Goal: Task Accomplishment & Management: Manage account settings

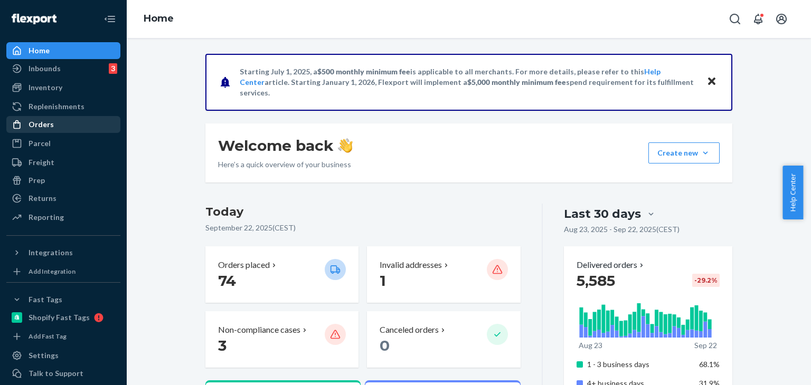
click at [80, 124] on div "Orders" at bounding box center [63, 124] width 112 height 15
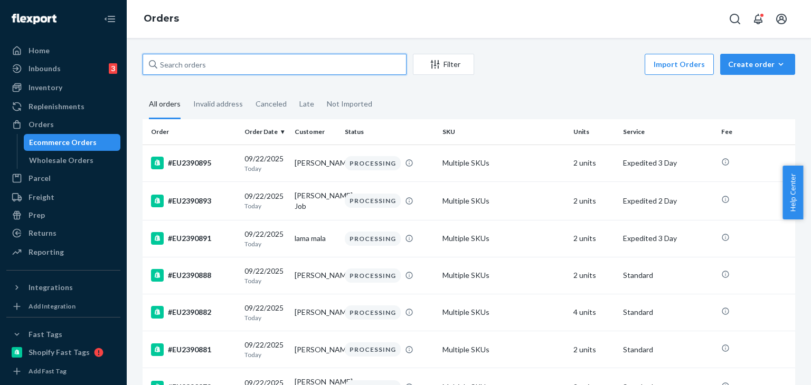
click at [175, 66] on input "text" at bounding box center [274, 64] width 264 height 21
paste input "EU2382658"
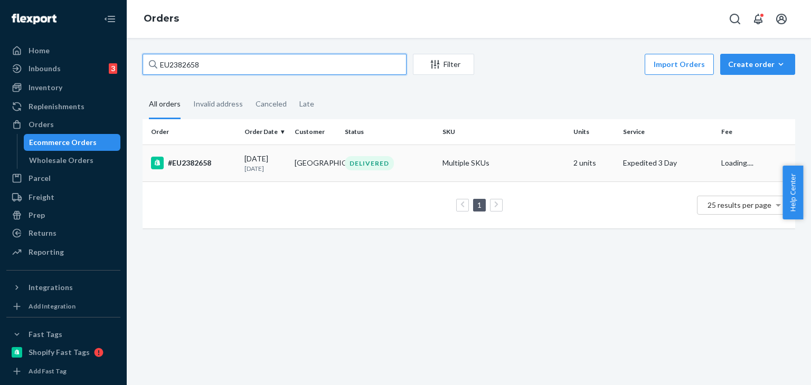
type input "EU2382658"
click at [312, 167] on td "Minjun Park" at bounding box center [315, 163] width 50 height 37
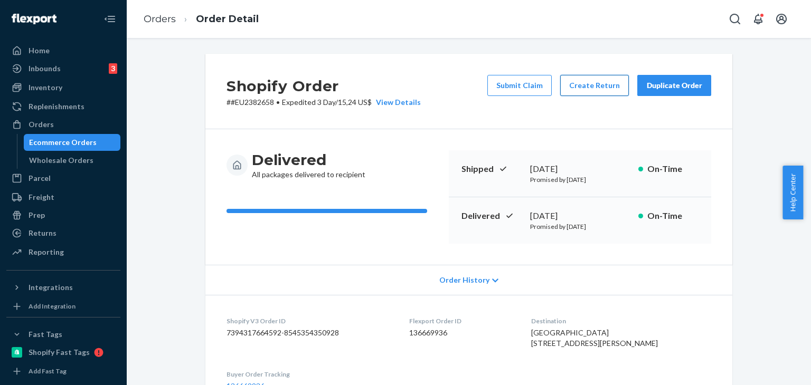
click at [588, 81] on button "Create Return" at bounding box center [594, 85] width 69 height 21
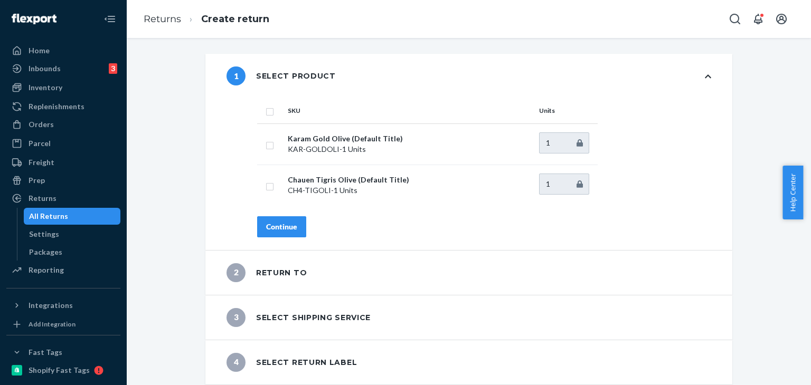
click at [265, 108] on input "checkbox" at bounding box center [269, 110] width 8 height 11
checkbox input "true"
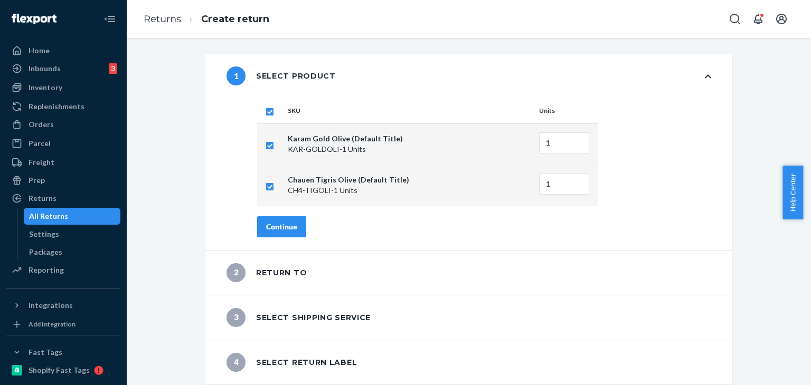
click at [277, 222] on div "Continue" at bounding box center [281, 227] width 31 height 11
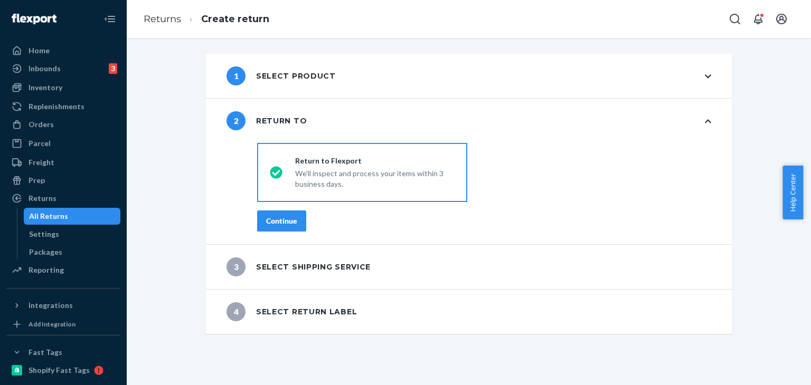
click at [285, 224] on div "Continue" at bounding box center [281, 221] width 31 height 11
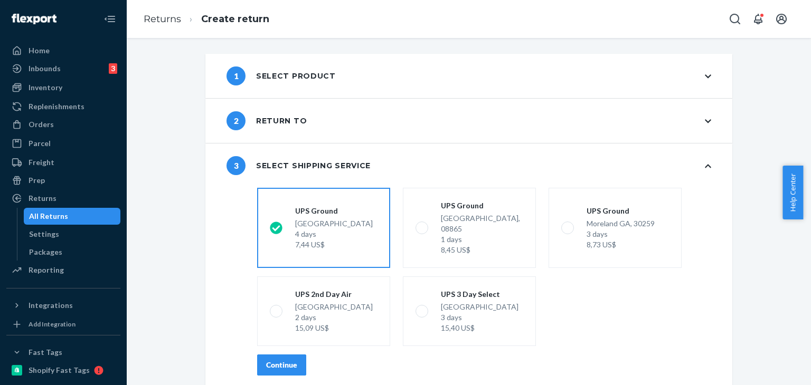
click at [275, 360] on div "Continue" at bounding box center [281, 365] width 31 height 11
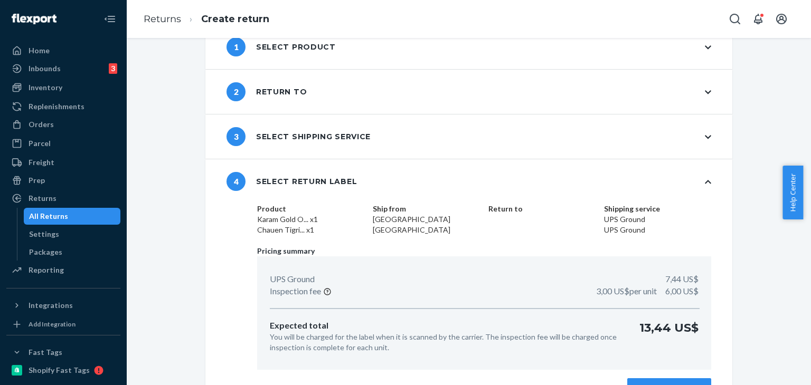
scroll to position [55, 0]
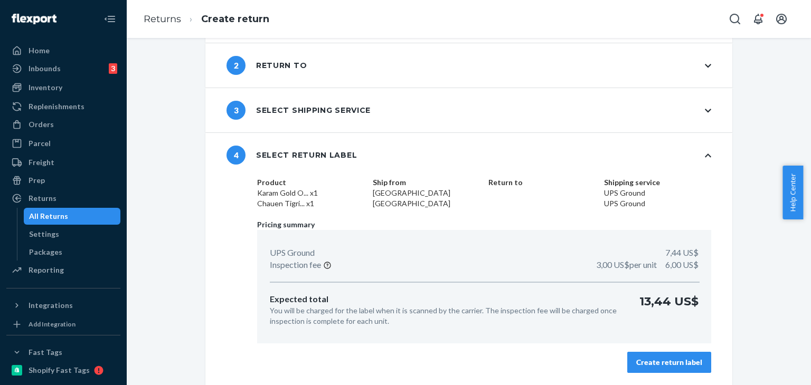
click at [660, 364] on div "Create return label" at bounding box center [669, 362] width 66 height 11
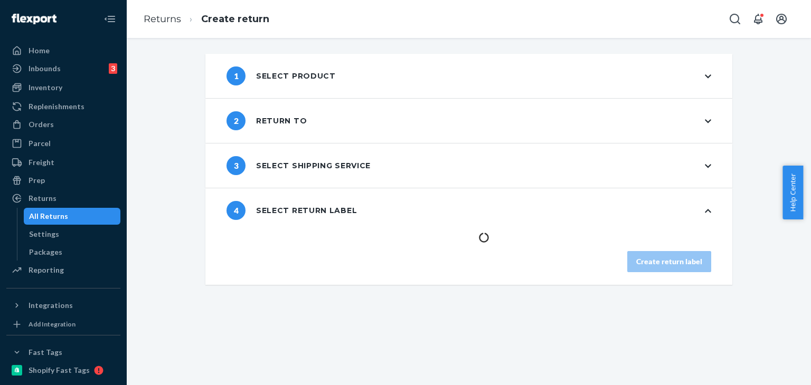
scroll to position [0, 0]
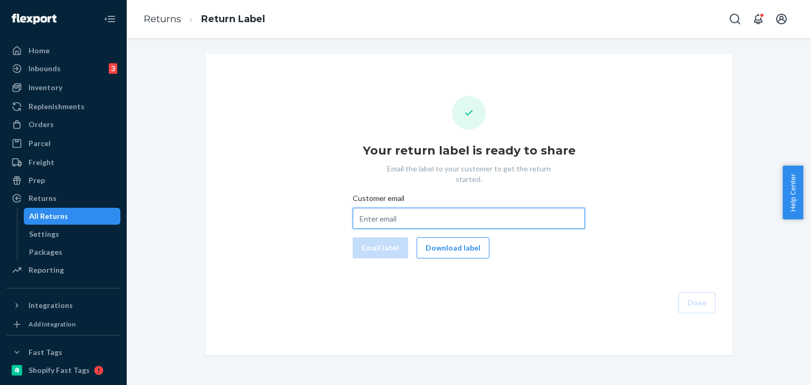
click at [383, 209] on input "Customer email" at bounding box center [468, 218] width 232 height 21
paste input "andrewminjunpark@gmail.com"
type input "andrewminjunpark@gmail.com"
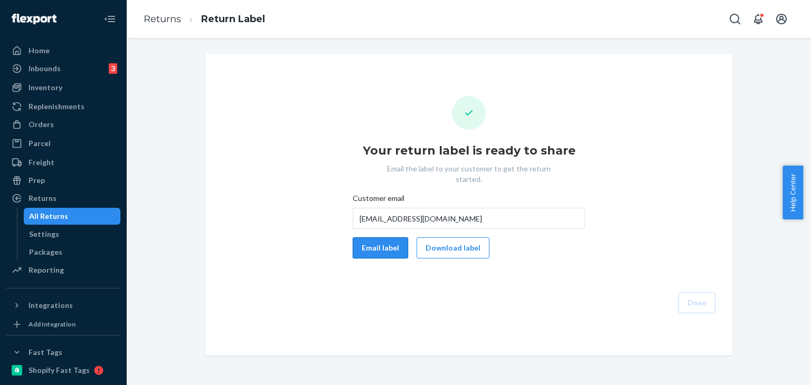
click at [387, 240] on button "Email label" at bounding box center [379, 247] width 55 height 21
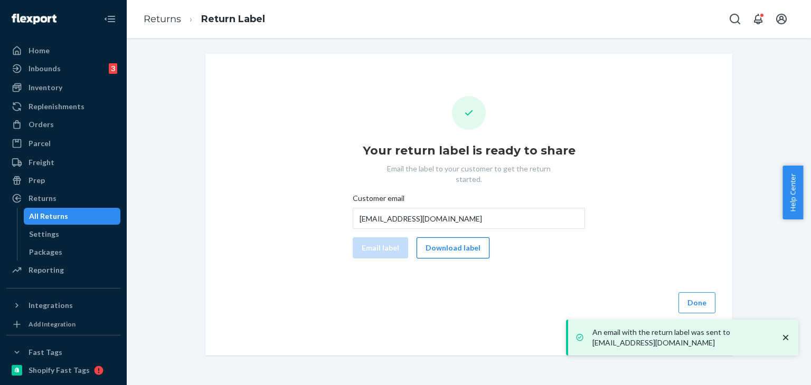
click at [439, 243] on button "Download label" at bounding box center [452, 247] width 73 height 21
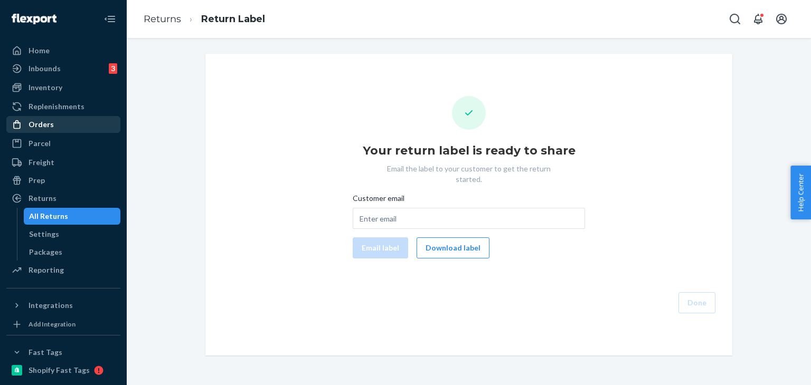
drag, startPoint x: 65, startPoint y: 131, endPoint x: 68, endPoint y: 127, distance: 5.4
click at [65, 131] on div "Orders" at bounding box center [63, 124] width 112 height 15
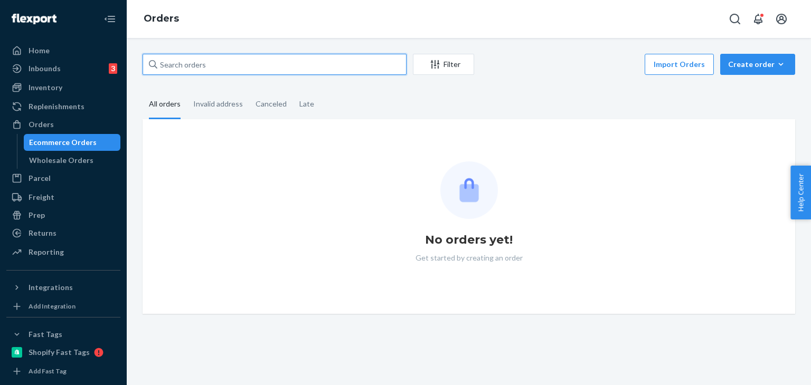
click at [200, 65] on input "text" at bounding box center [274, 64] width 264 height 21
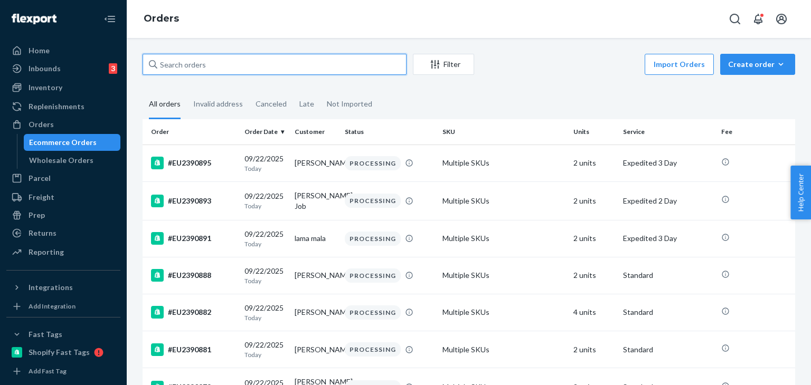
paste input "#EU2384073"
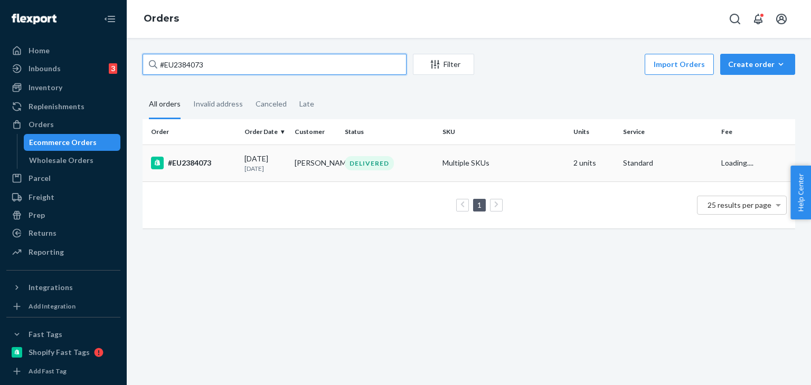
type input "#EU2384073"
click at [369, 162] on div "DELIVERED" at bounding box center [369, 163] width 49 height 14
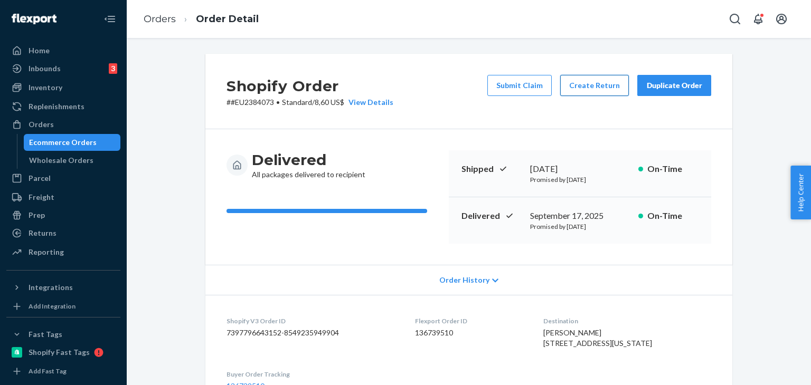
click at [610, 88] on button "Create Return" at bounding box center [594, 85] width 69 height 21
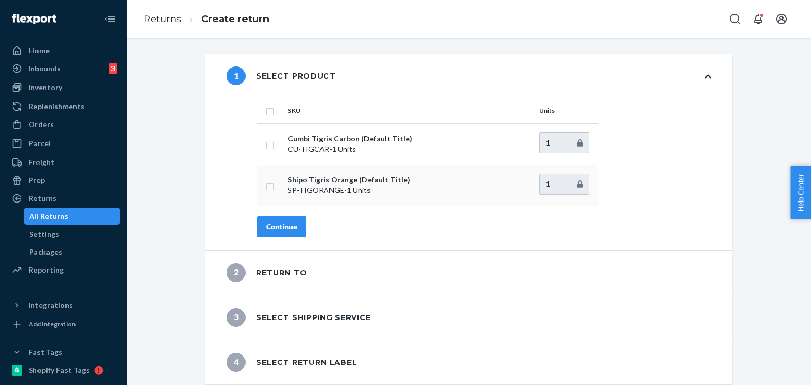
click at [259, 186] on td at bounding box center [270, 185] width 26 height 41
click at [268, 185] on input "checkbox" at bounding box center [269, 185] width 8 height 11
checkbox input "true"
click at [285, 224] on div "Continue" at bounding box center [281, 227] width 31 height 11
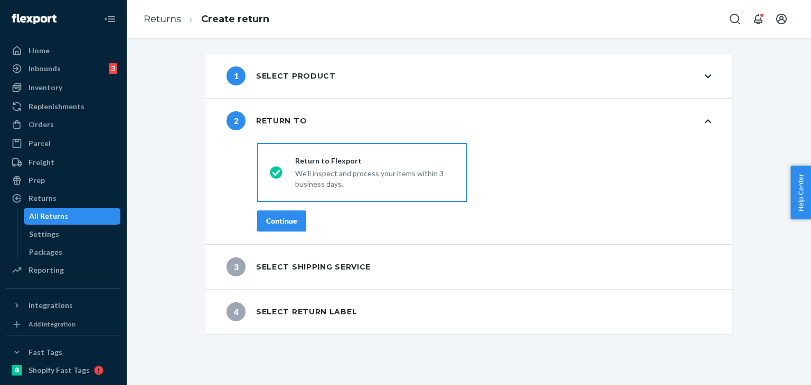
click at [285, 224] on div "Continue" at bounding box center [281, 221] width 31 height 11
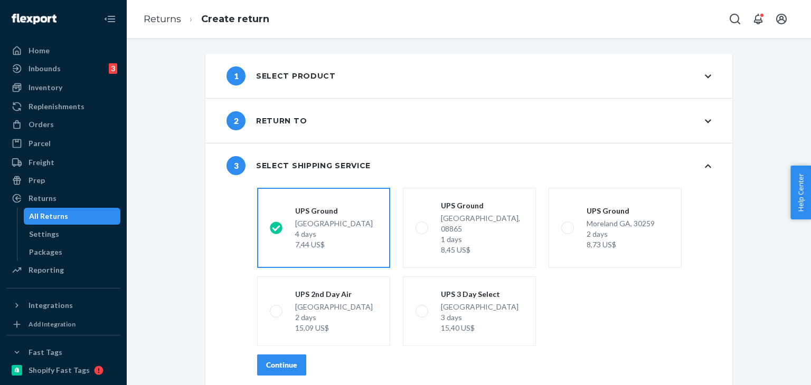
click at [284, 360] on div "Continue" at bounding box center [281, 365] width 31 height 11
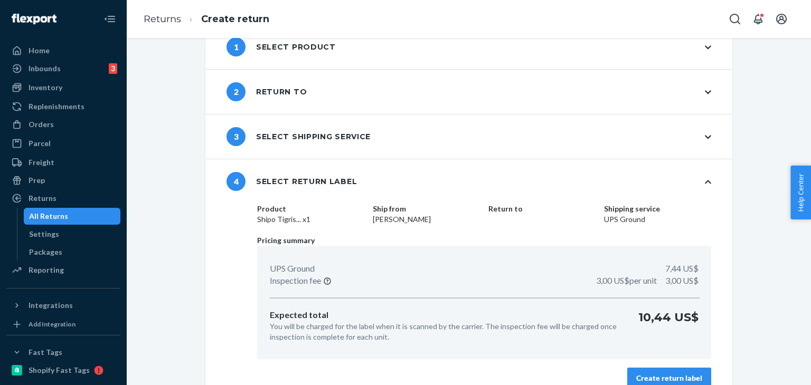
scroll to position [45, 0]
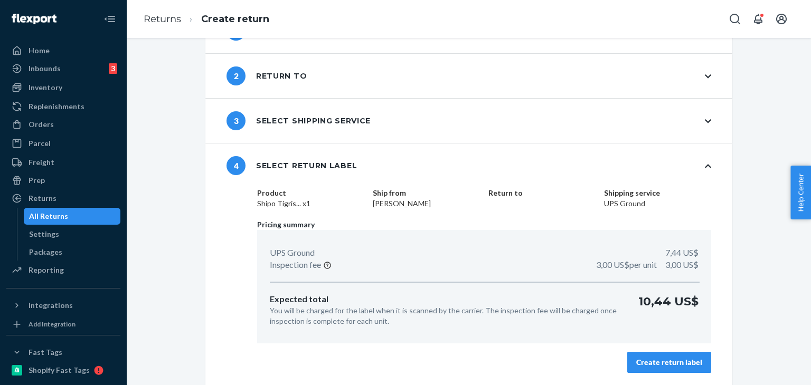
click at [674, 364] on div "Create return label" at bounding box center [669, 362] width 66 height 11
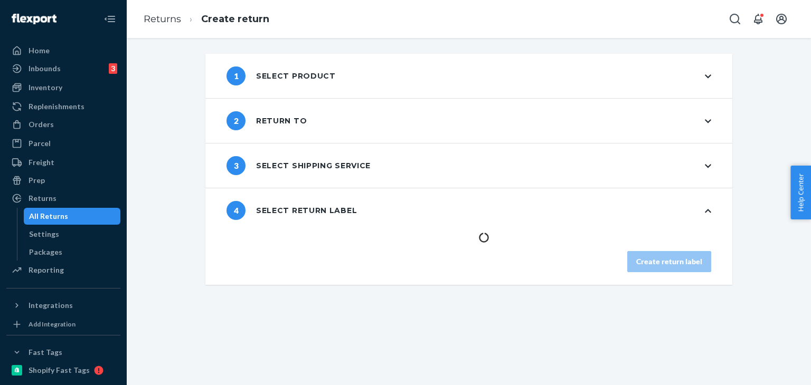
scroll to position [0, 0]
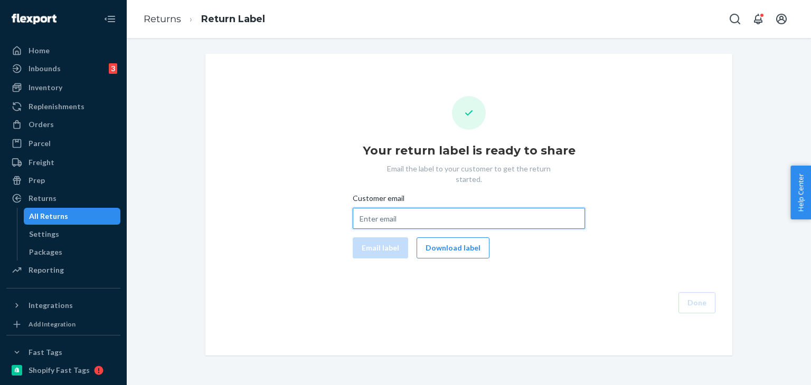
click at [442, 208] on input "Customer email" at bounding box center [468, 218] width 232 height 21
paste input "carigaynes@gmail.com"
type input "carigaynes@gmail.com"
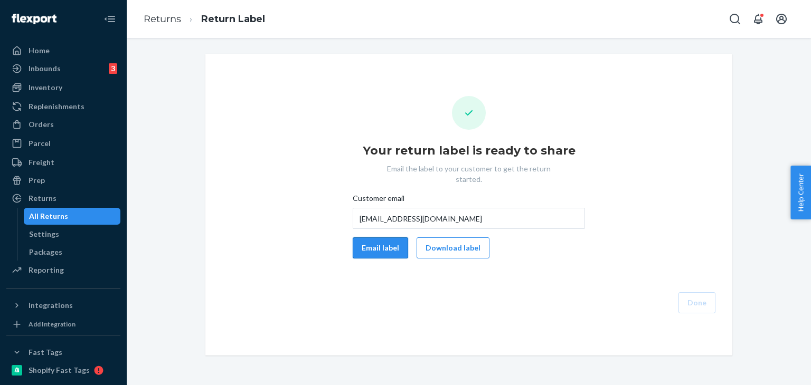
click at [391, 238] on button "Email label" at bounding box center [379, 247] width 55 height 21
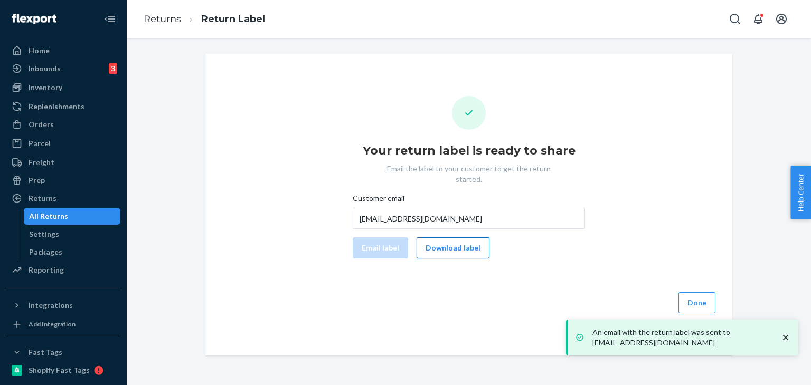
click at [442, 237] on button "Download label" at bounding box center [452, 247] width 73 height 21
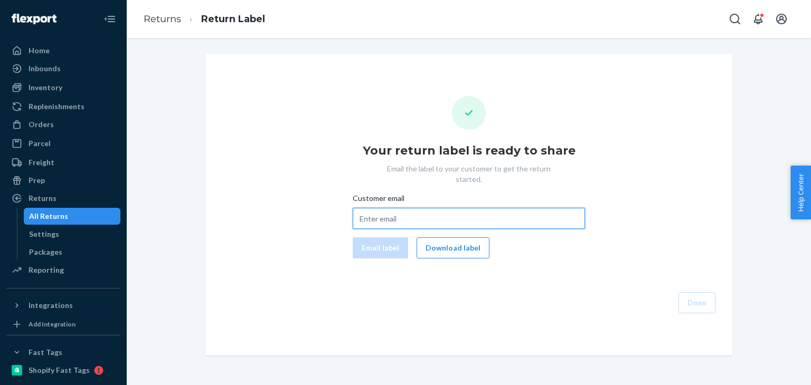
click at [431, 210] on input "Customer email" at bounding box center [468, 218] width 232 height 21
paste input "yanis.dakkar03@gmail.com"
type input "yanis.dakkar03@gmail.com"
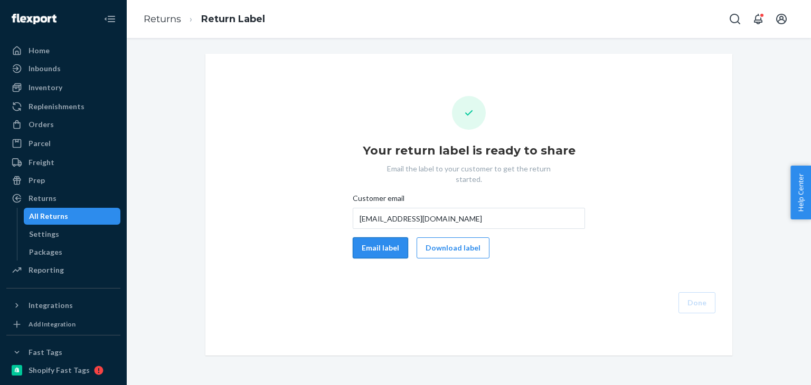
click at [388, 238] on button "Email label" at bounding box center [379, 247] width 55 height 21
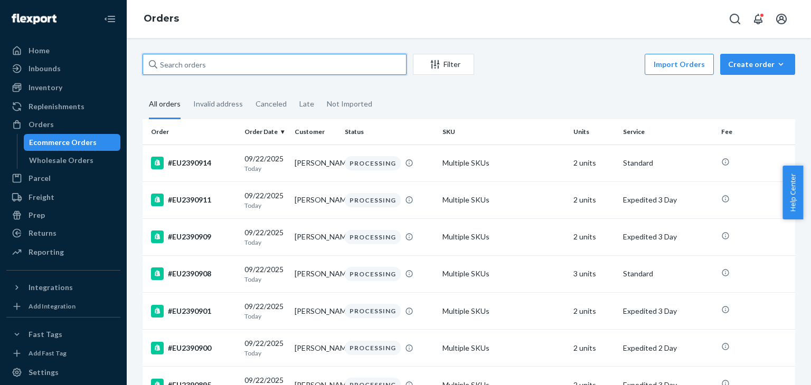
click at [187, 68] on input "text" at bounding box center [274, 64] width 264 height 21
paste input "#EU2344753"
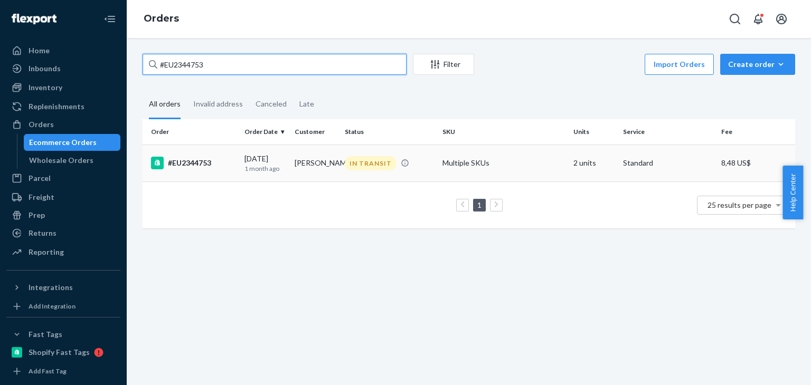
type input "#EU2344753"
click at [380, 161] on div "IN TRANSIT" at bounding box center [371, 163] width 52 height 14
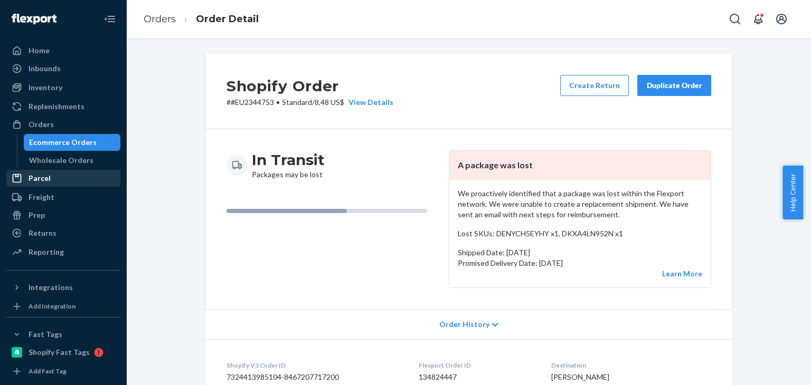
click at [60, 182] on div "Parcel" at bounding box center [63, 178] width 112 height 15
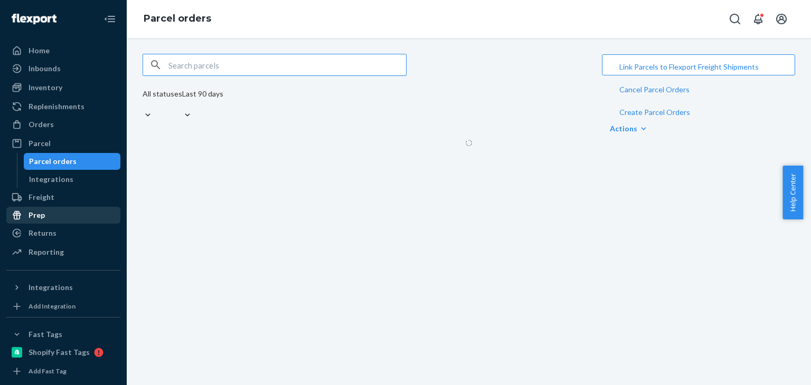
click at [54, 228] on div "Returns" at bounding box center [42, 233] width 28 height 11
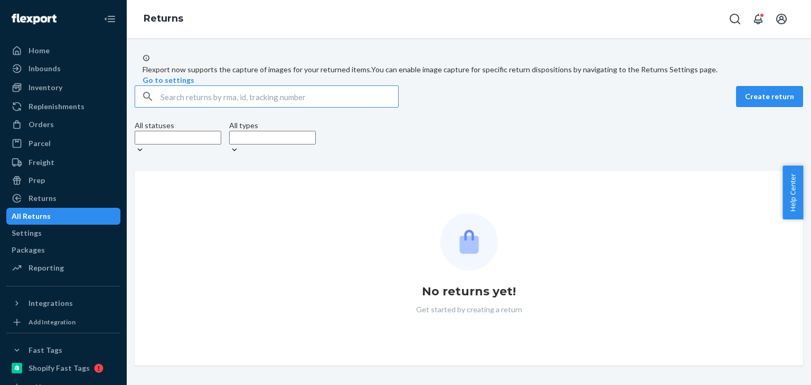
click at [216, 107] on input "text" at bounding box center [278, 96] width 237 height 21
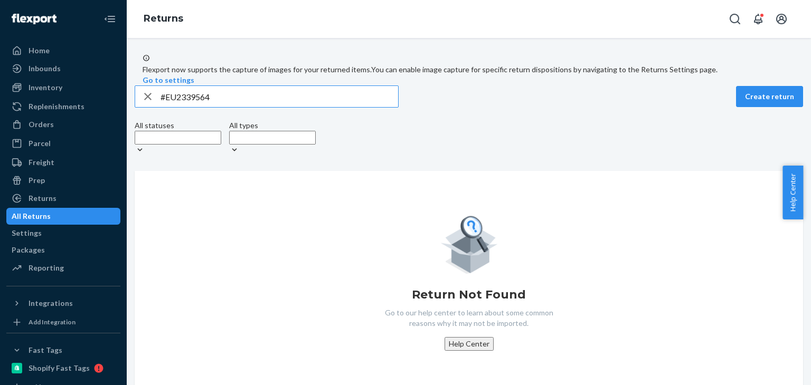
type input "#EU2339564"
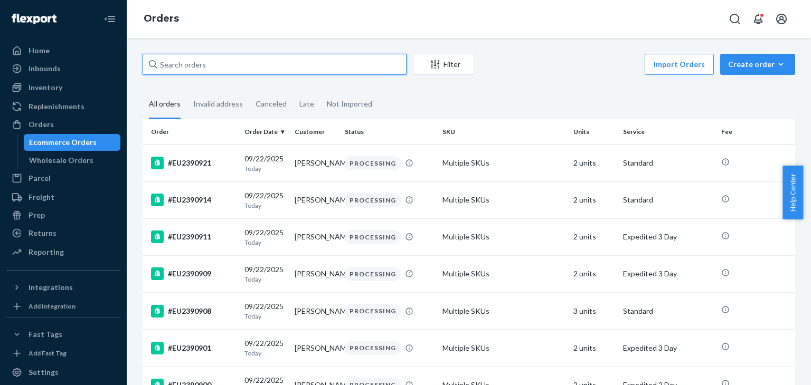
click at [250, 64] on input "text" at bounding box center [274, 64] width 264 height 21
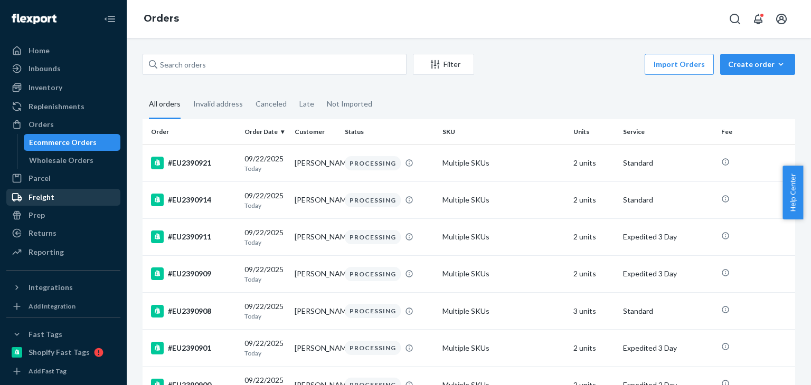
click at [51, 191] on div "Freight" at bounding box center [63, 197] width 112 height 15
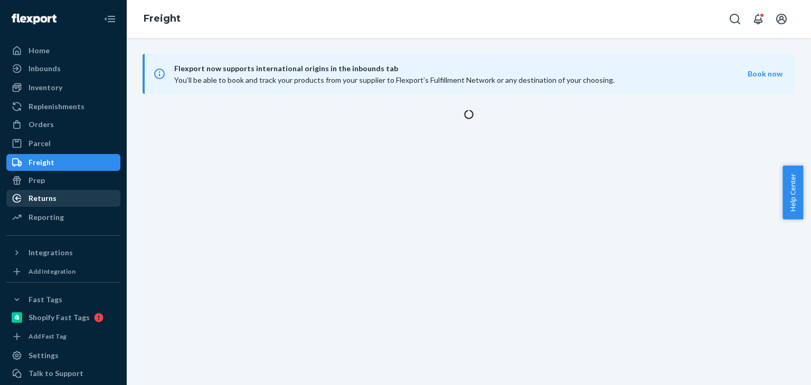
click at [55, 199] on div "Returns" at bounding box center [63, 198] width 112 height 15
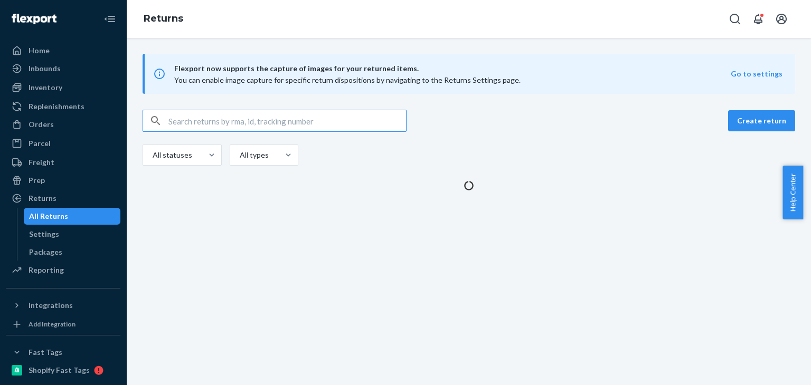
click at [204, 121] on input "text" at bounding box center [286, 120] width 237 height 21
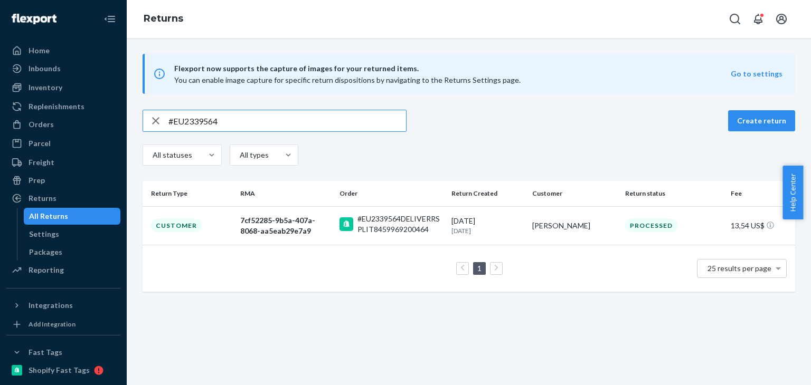
type input "#EU2339564"
